Goal: Task Accomplishment & Management: Manage account settings

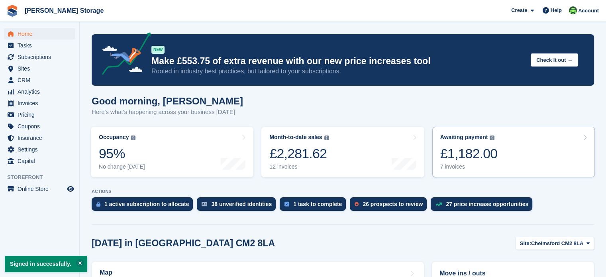
click at [499, 161] on link "Awaiting payment The total outstanding balance on all open invoices. £1,182.00 …" at bounding box center [513, 152] width 163 height 51
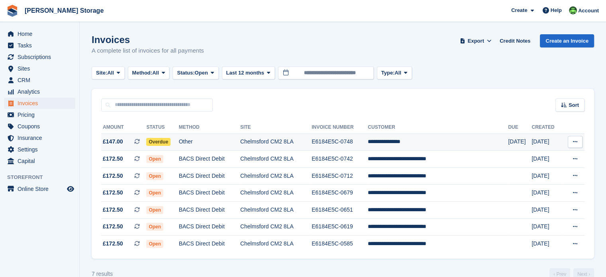
click at [287, 141] on td "Chelmsford CM2 8LA" at bounding box center [275, 142] width 71 height 17
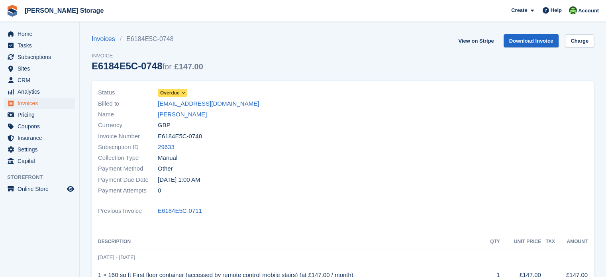
click at [577, 41] on link "Charge" at bounding box center [579, 40] width 29 height 13
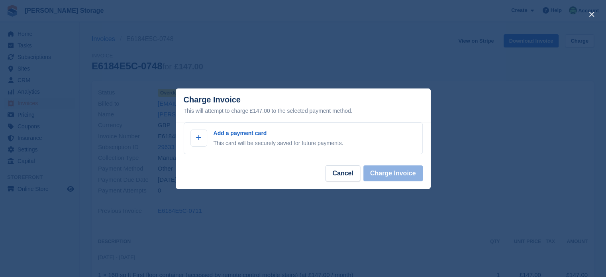
drag, startPoint x: 507, startPoint y: 132, endPoint x: 514, endPoint y: 121, distance: 13.5
click at [509, 131] on div "close" at bounding box center [303, 138] width 606 height 277
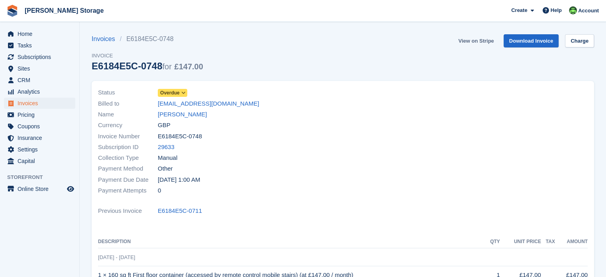
click at [485, 42] on link "View on Stripe" at bounding box center [476, 40] width 42 height 13
click at [33, 35] on span "Home" at bounding box center [42, 33] width 48 height 11
